Goal: Information Seeking & Learning: Learn about a topic

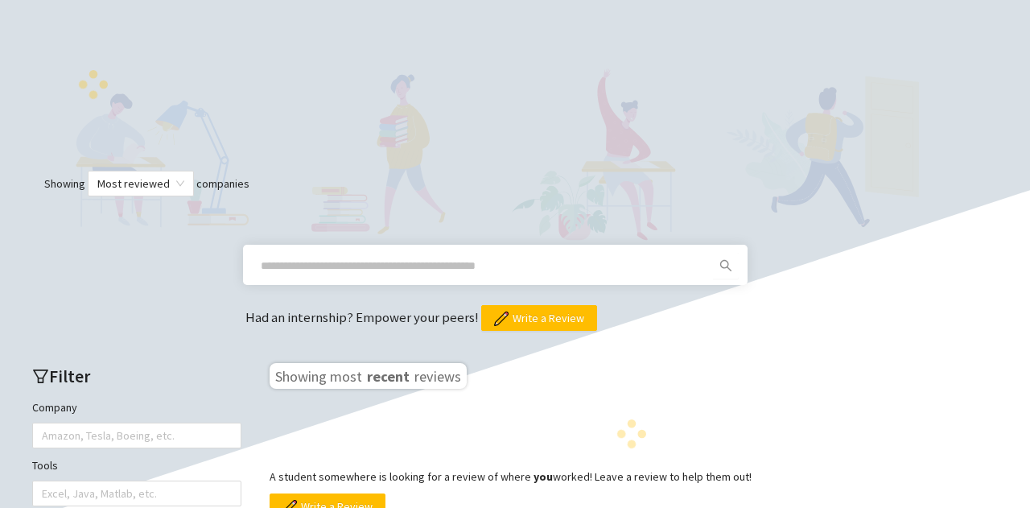
scroll to position [338, 0]
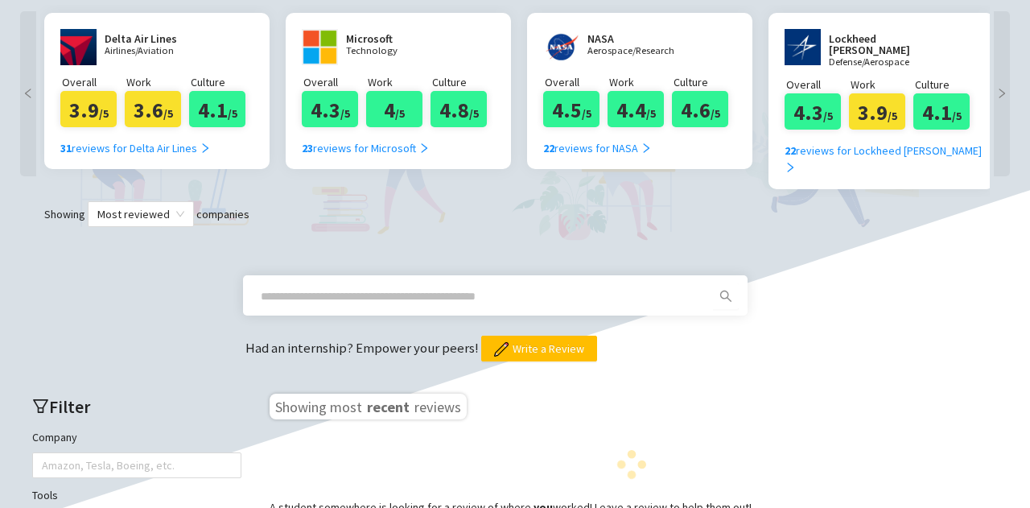
click at [406, 283] on span at bounding box center [482, 296] width 463 height 26
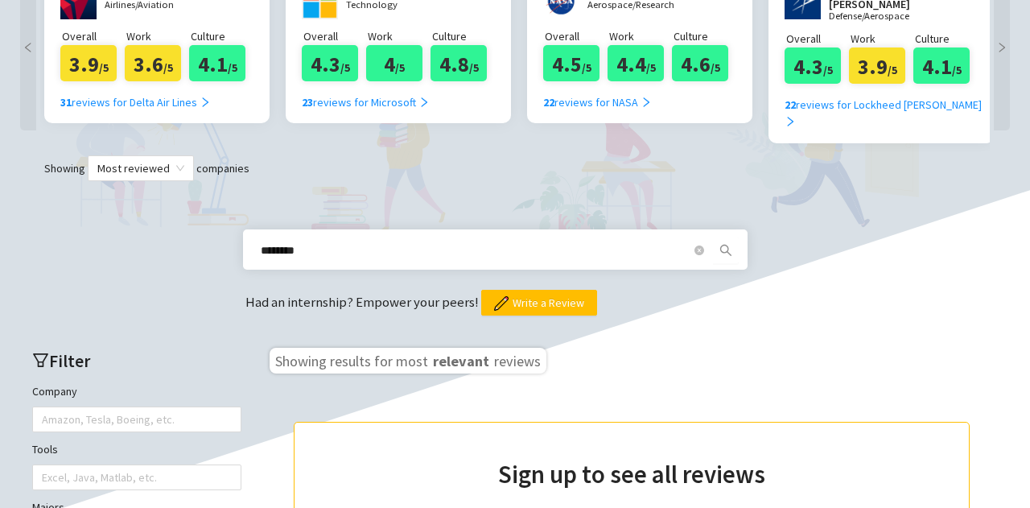
scroll to position [385, 0]
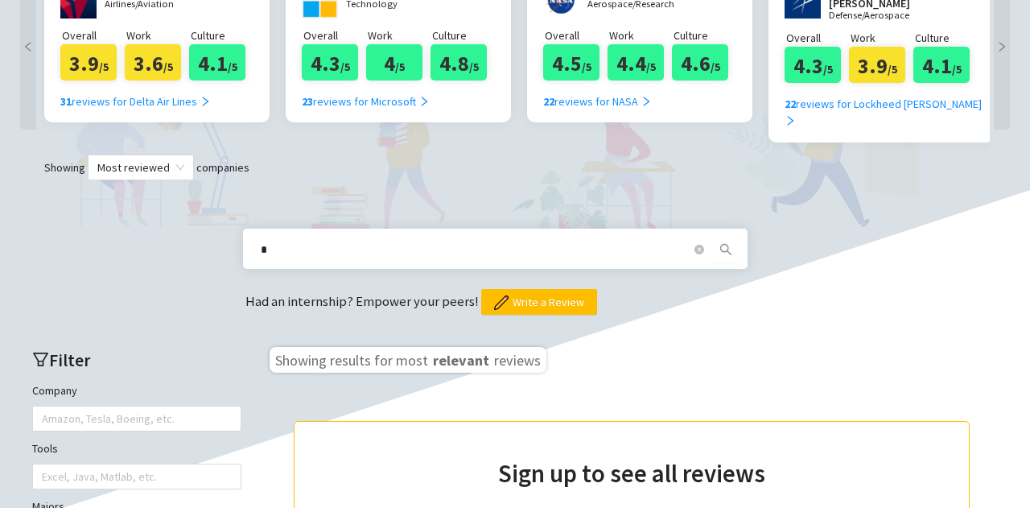
type input "*"
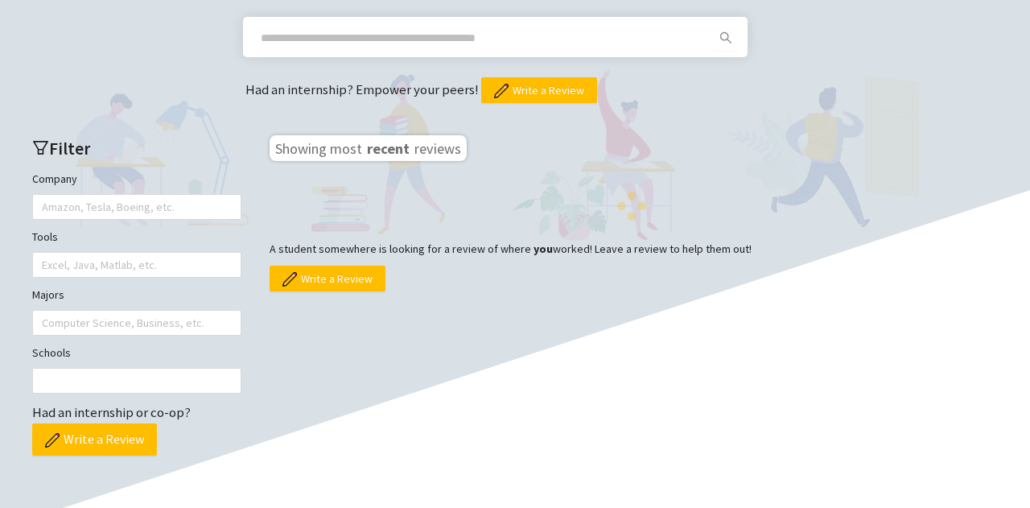
scroll to position [598, 0]
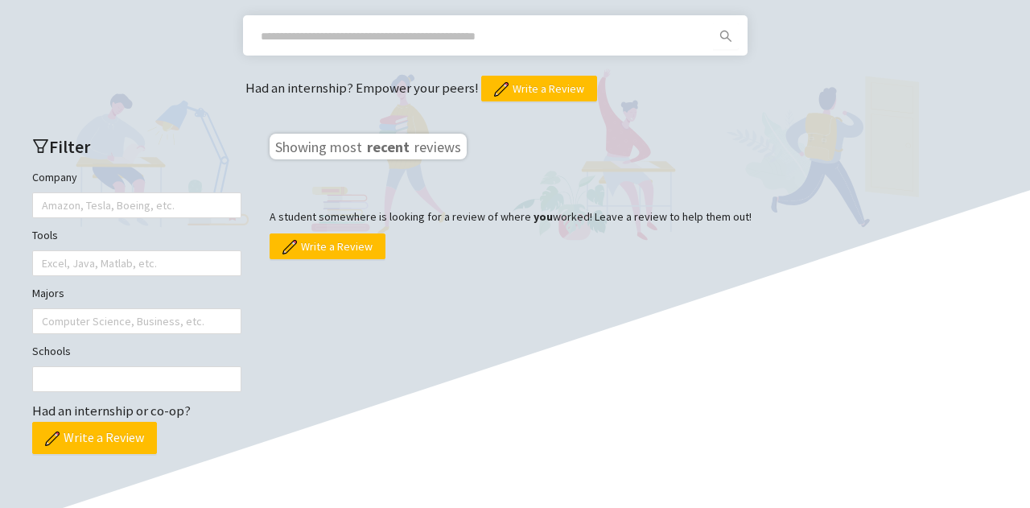
click at [421, 134] on h3 "Showing most recent reviews" at bounding box center [368, 147] width 197 height 26
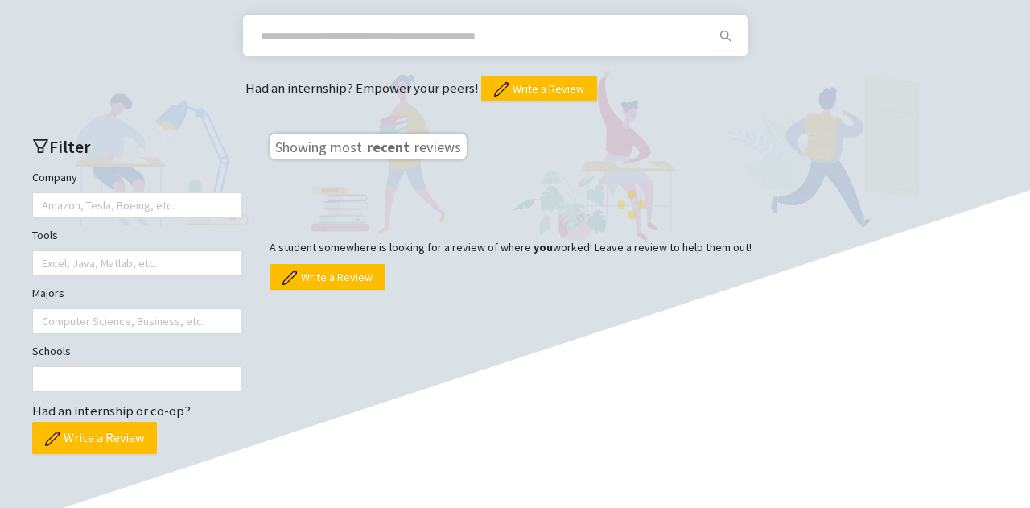
click at [377, 192] on div at bounding box center [632, 207] width 724 height 31
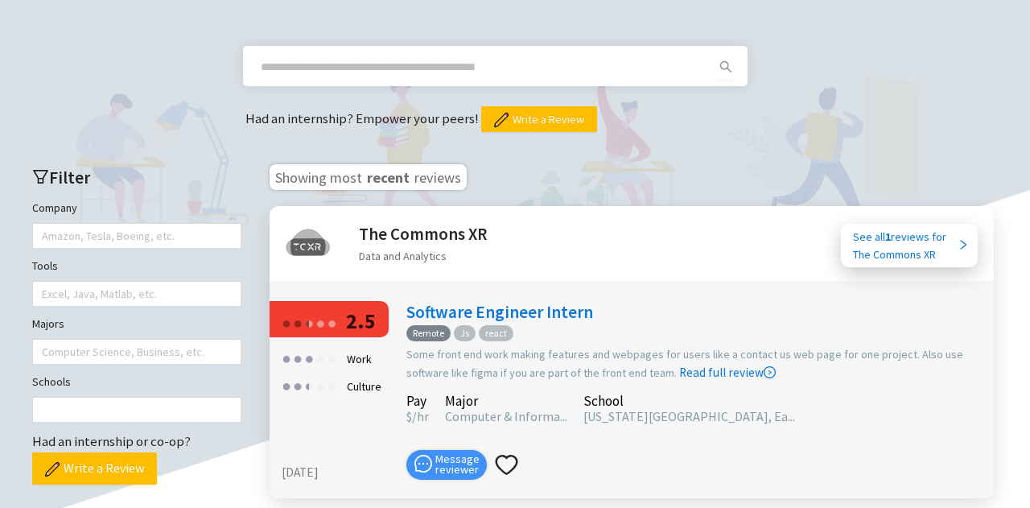
scroll to position [571, 0]
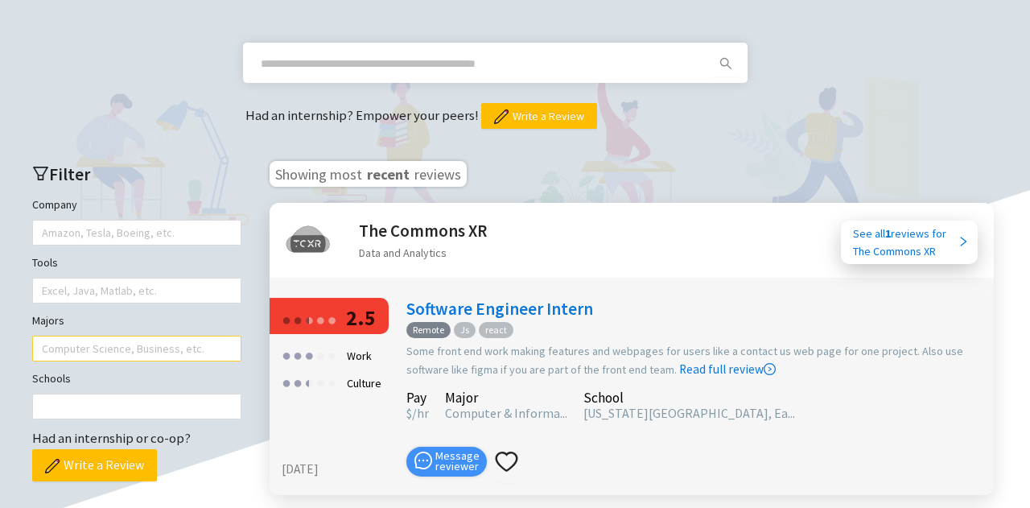
click at [164, 337] on div at bounding box center [128, 348] width 185 height 23
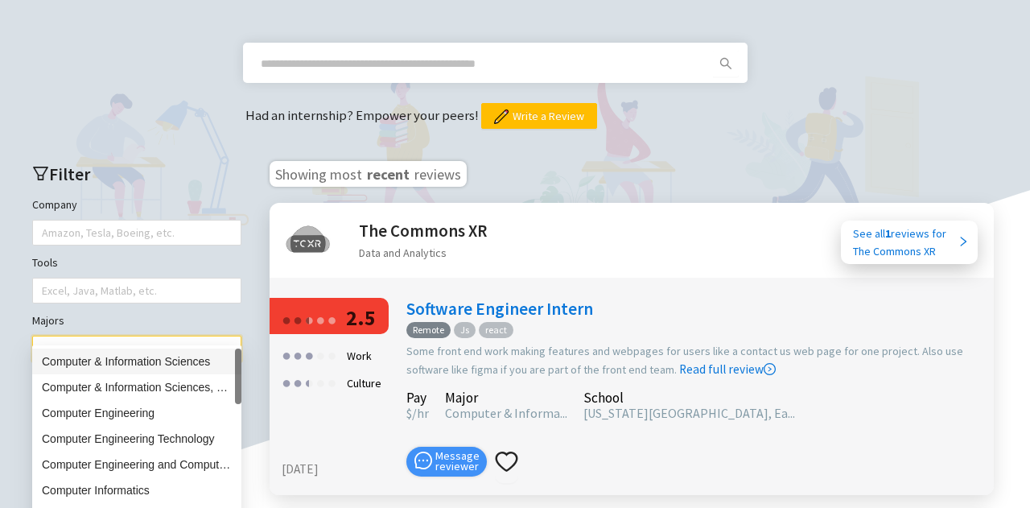
type input "********"
click at [181, 356] on div "Computer & Information Sciences" at bounding box center [137, 361] width 190 height 18
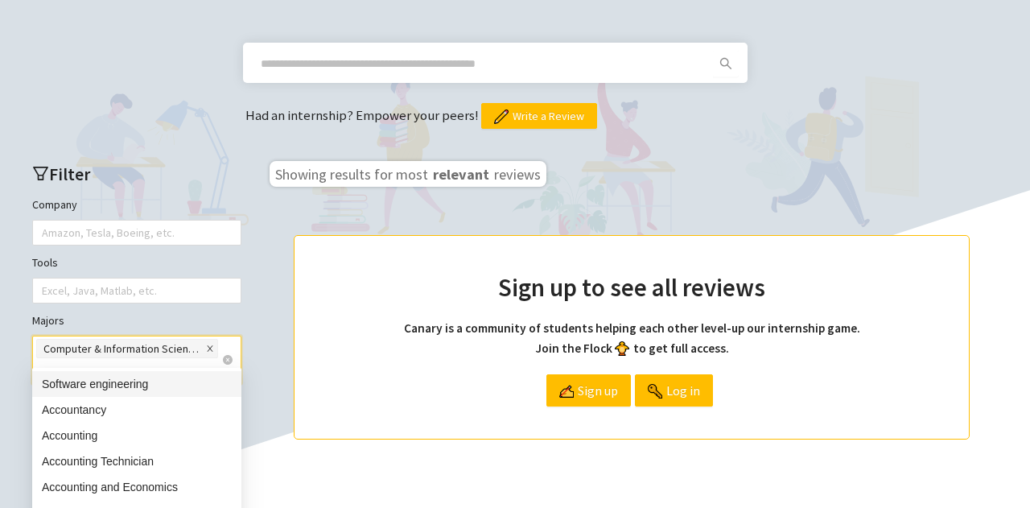
click at [208, 344] on icon "close" at bounding box center [210, 348] width 8 height 8
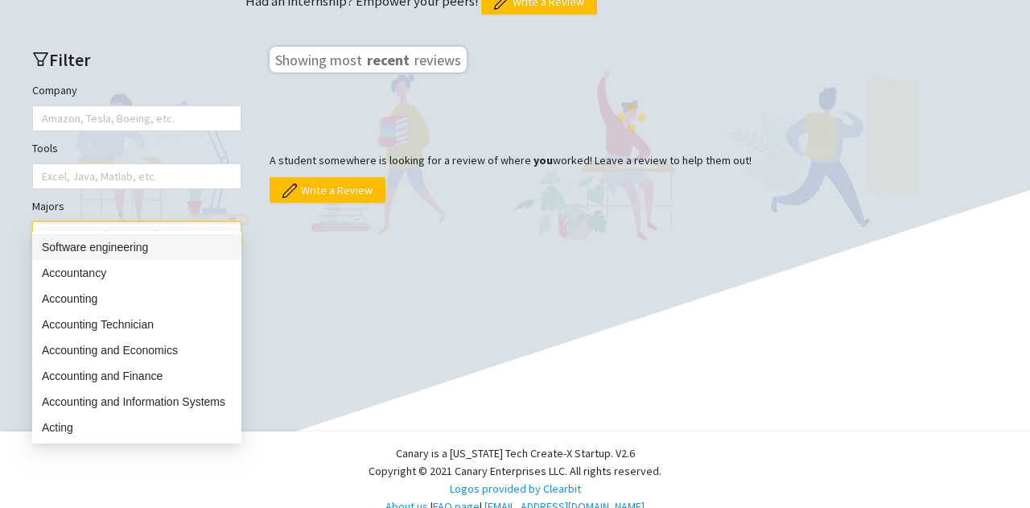
scroll to position [0, 0]
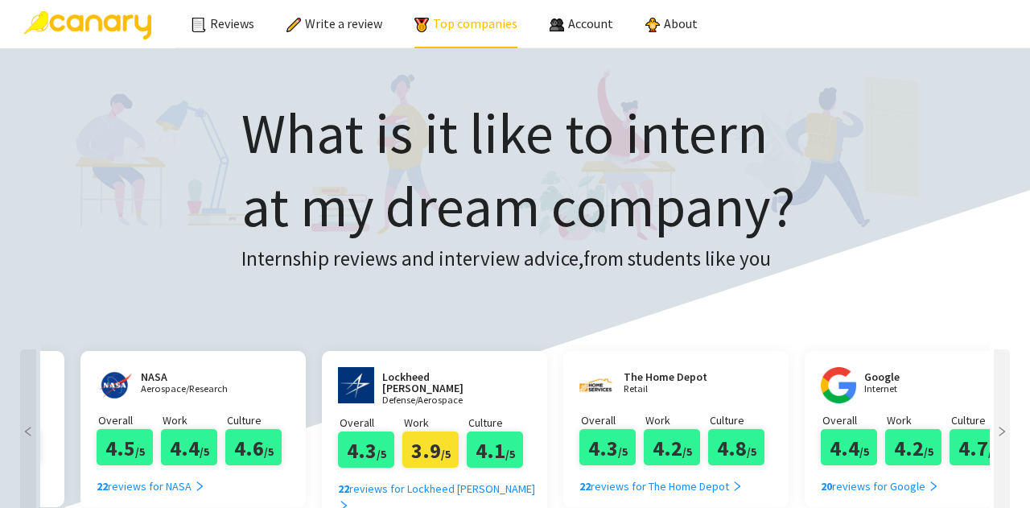
click at [448, 17] on link "Top companies" at bounding box center [465, 23] width 103 height 16
